Goal: Find specific page/section: Find specific page/section

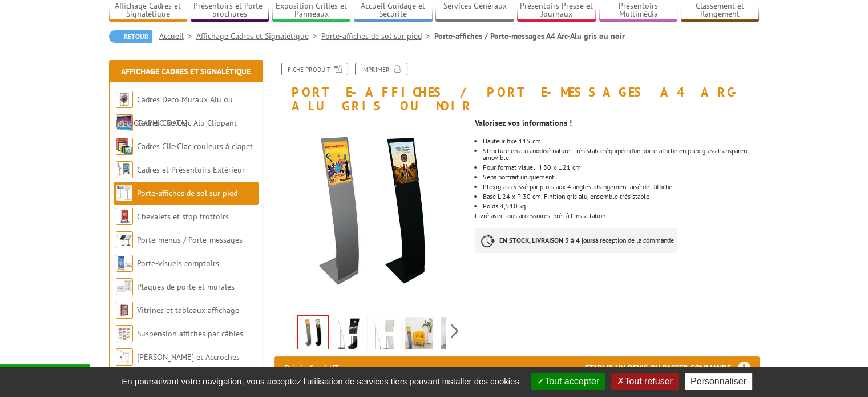
scroll to position [104, 0]
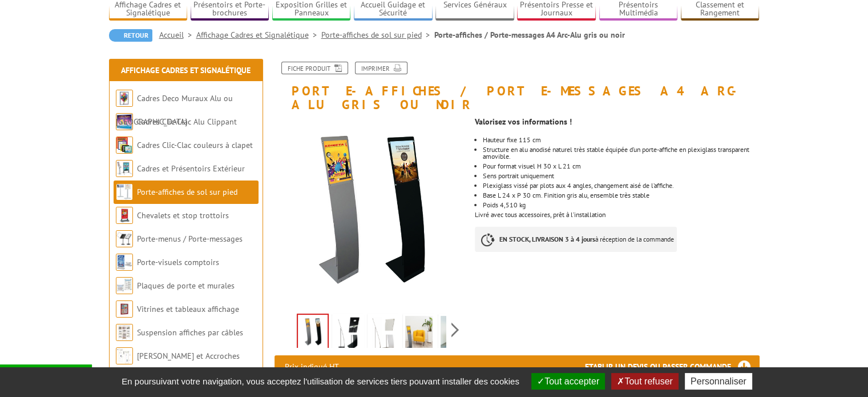
click at [397, 246] on img at bounding box center [370, 213] width 192 height 192
click at [354, 316] on img at bounding box center [347, 333] width 27 height 35
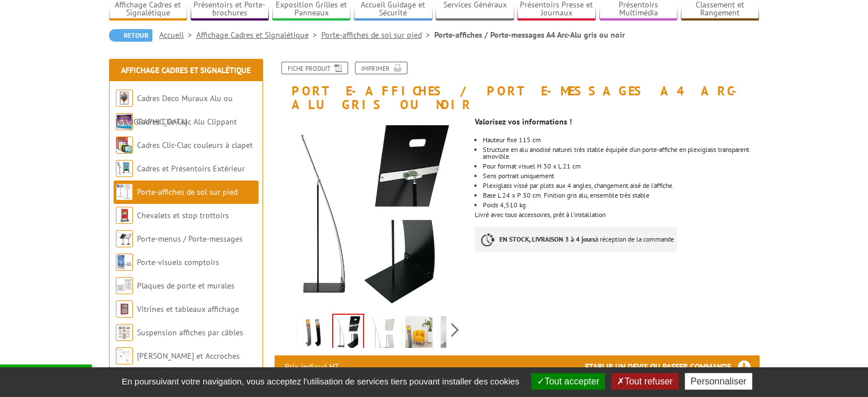
click at [310, 316] on img at bounding box center [312, 333] width 27 height 35
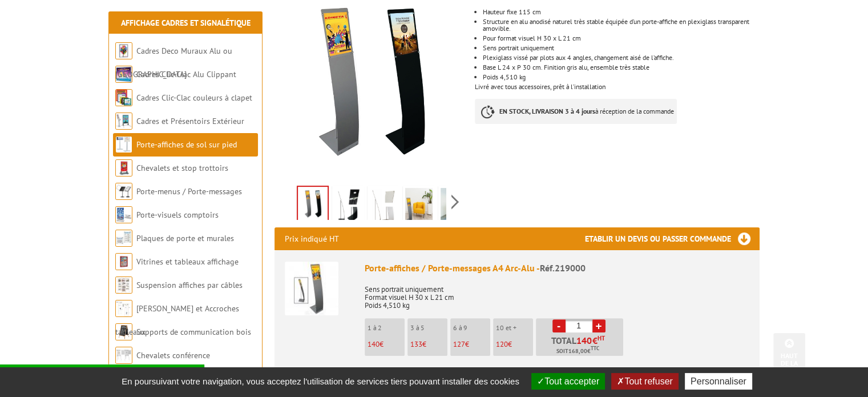
scroll to position [232, 0]
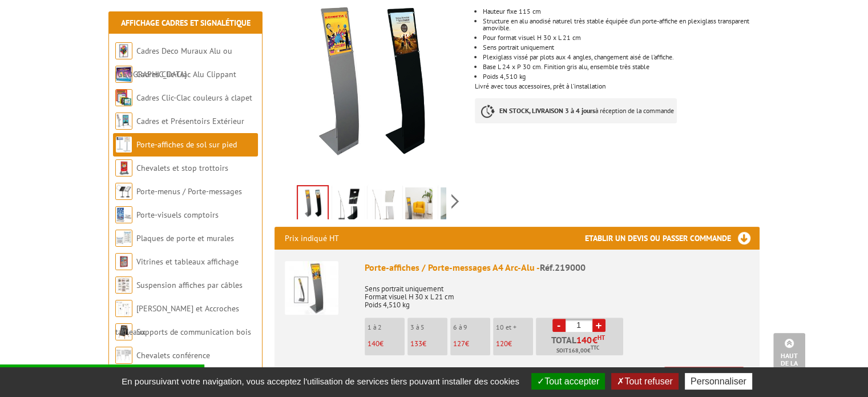
click at [581, 373] on button "Tout accepter" at bounding box center [568, 381] width 74 height 17
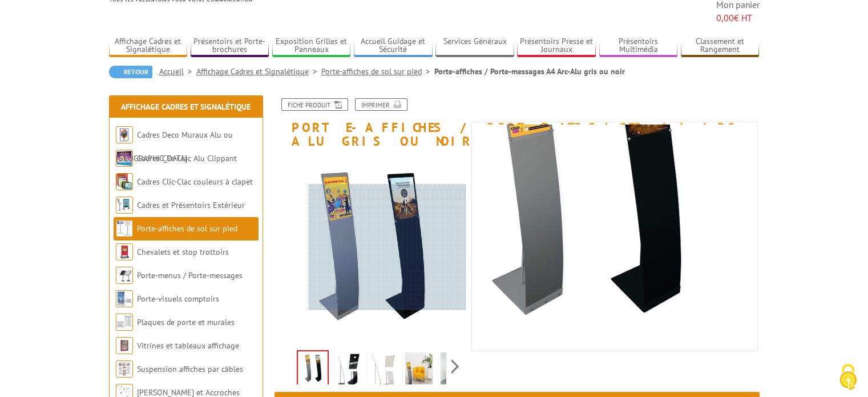
scroll to position [68, 0]
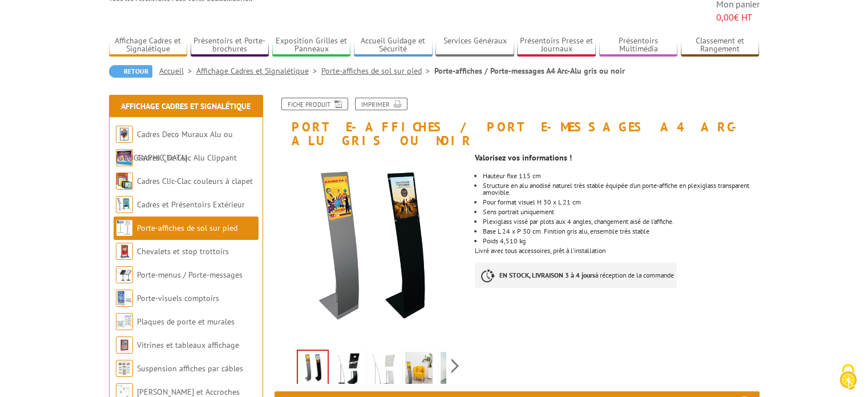
click at [199, 223] on link "Porte-affiches de sol sur pied" at bounding box center [187, 228] width 100 height 10
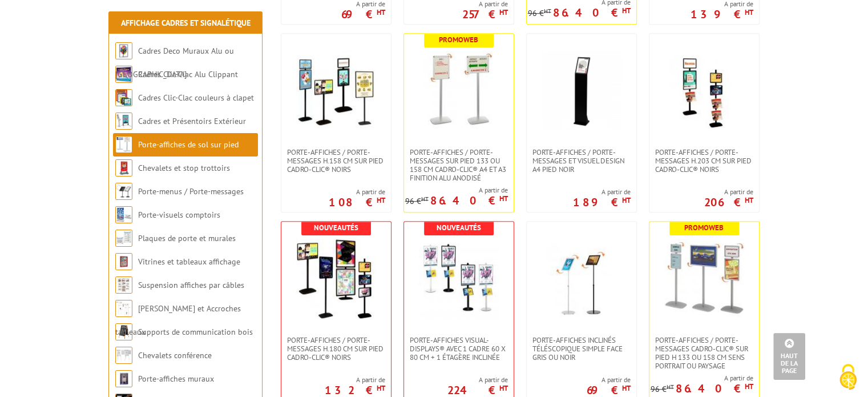
scroll to position [790, 0]
